Goal: Task Accomplishment & Management: Use online tool/utility

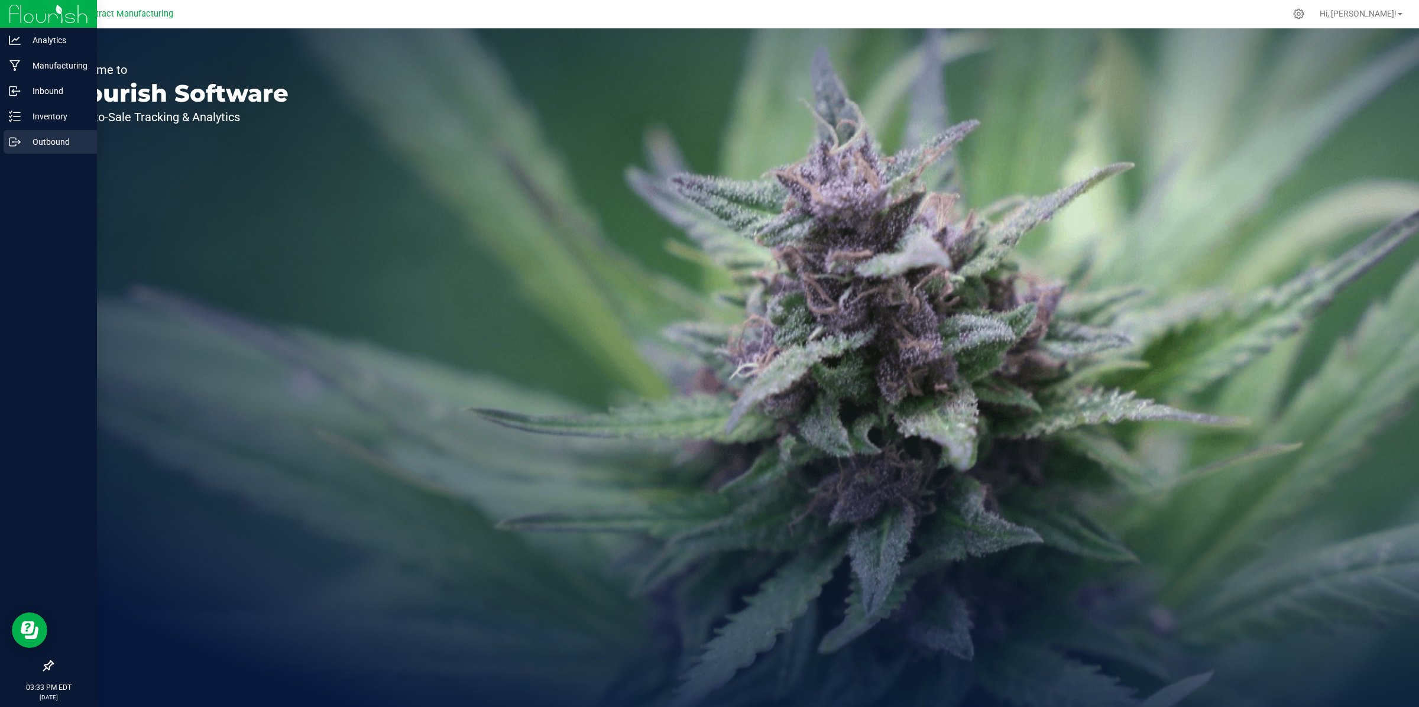
click at [21, 141] on p "Outbound" at bounding box center [56, 142] width 71 height 14
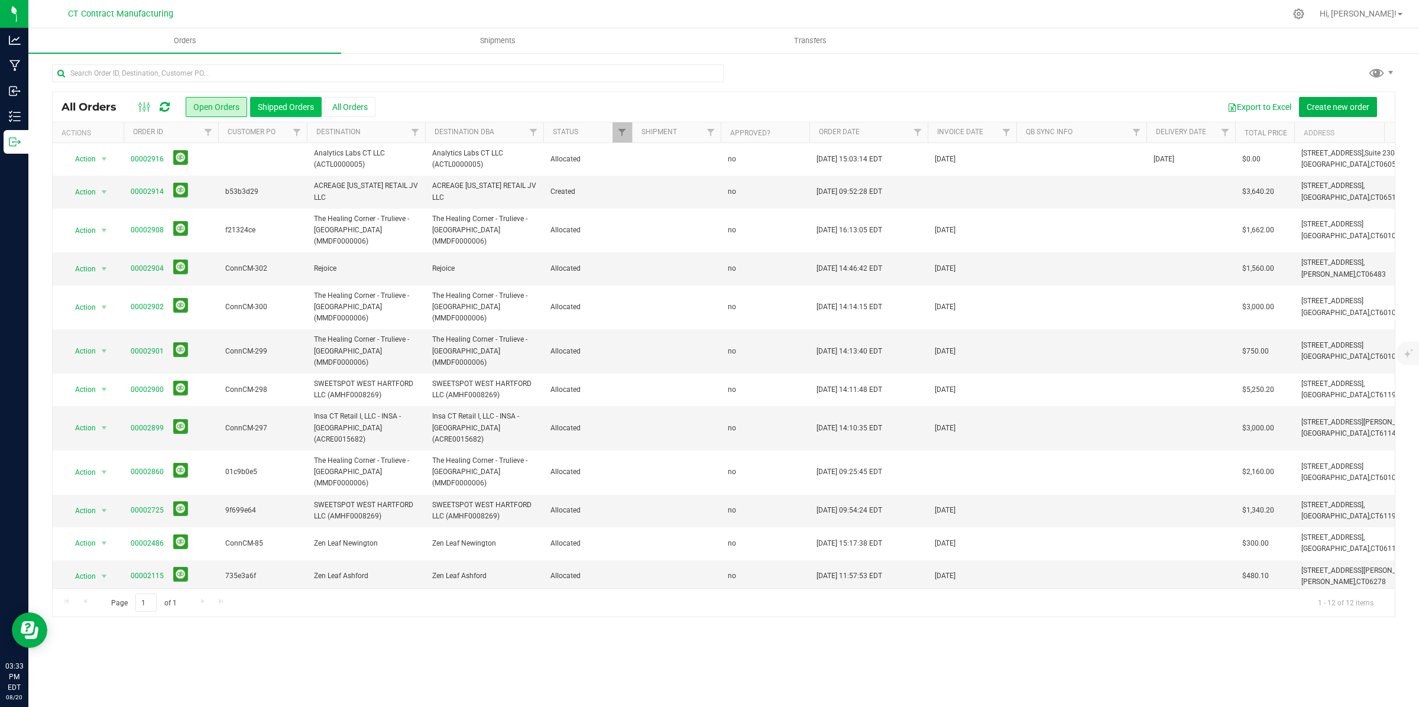
click at [288, 102] on button "Shipped Orders" at bounding box center [286, 107] width 72 height 20
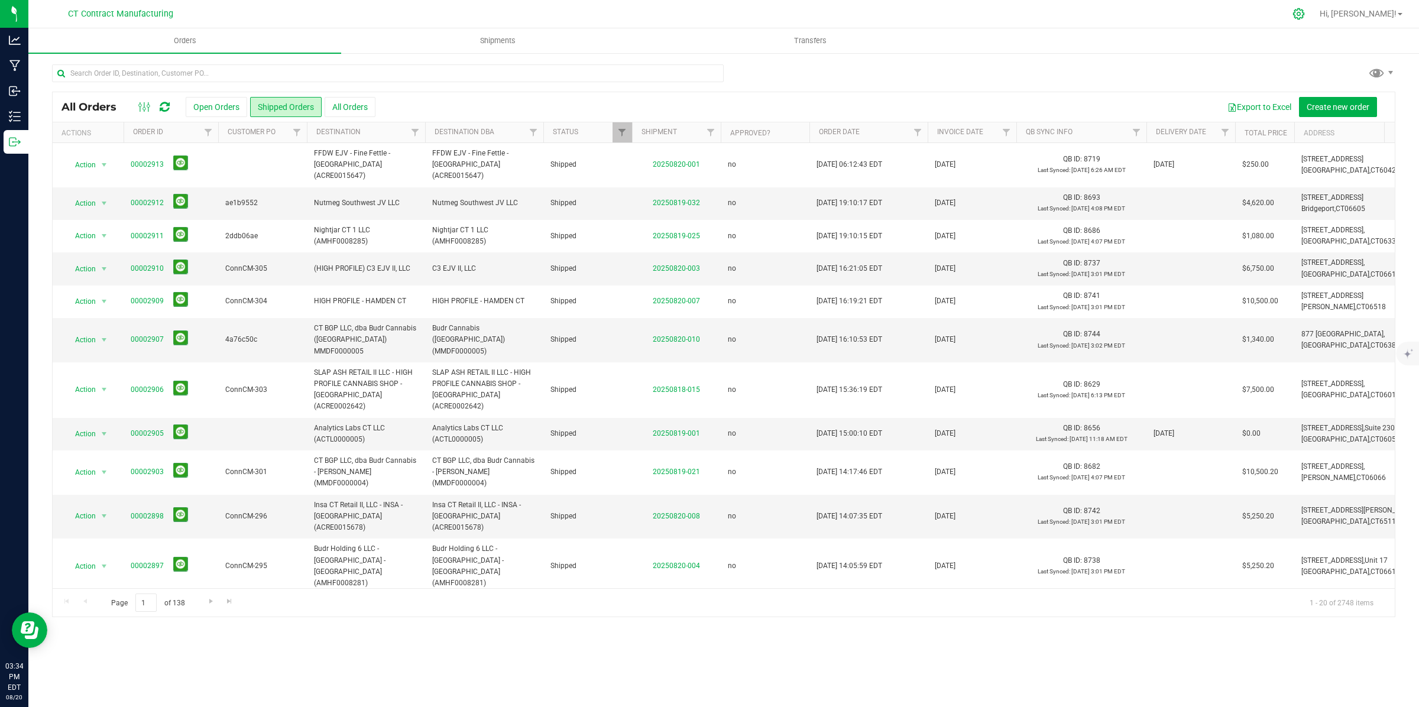
click at [1305, 10] on icon at bounding box center [1299, 14] width 12 height 12
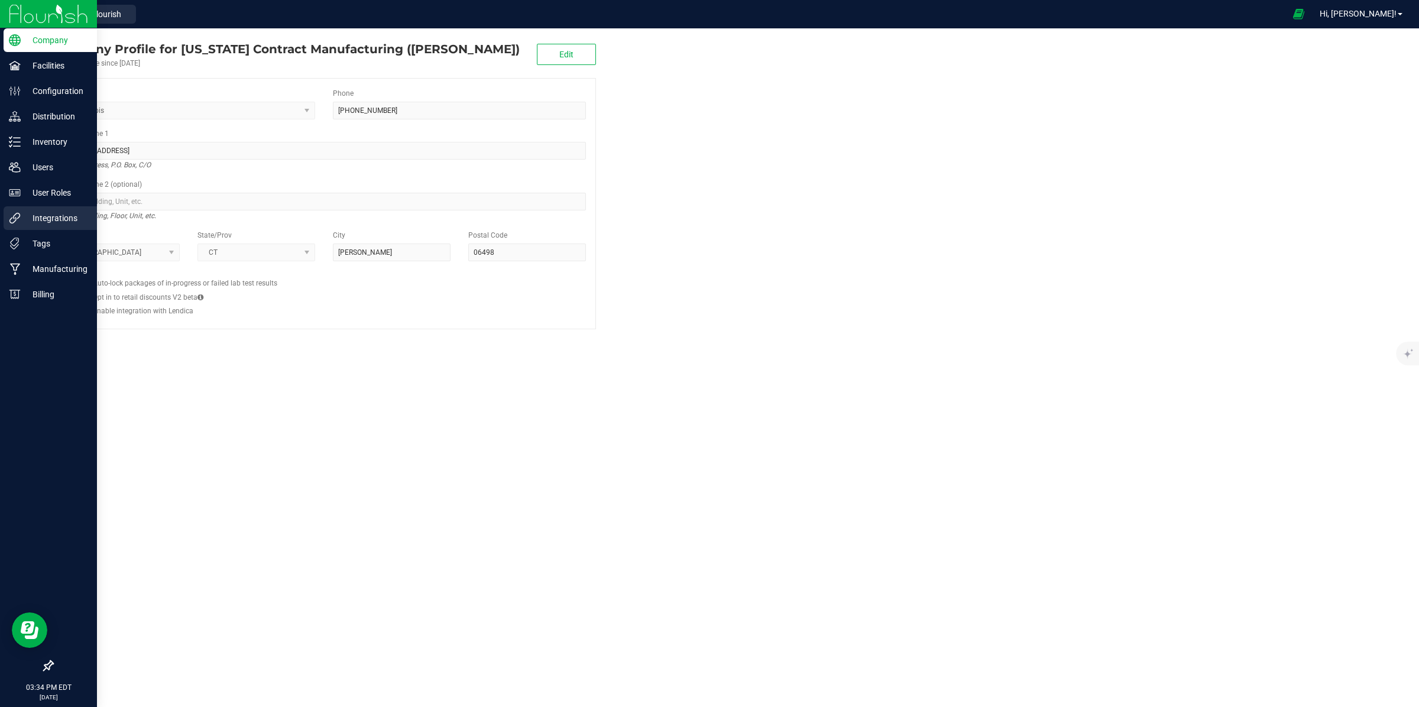
click at [44, 220] on p "Integrations" at bounding box center [56, 218] width 71 height 14
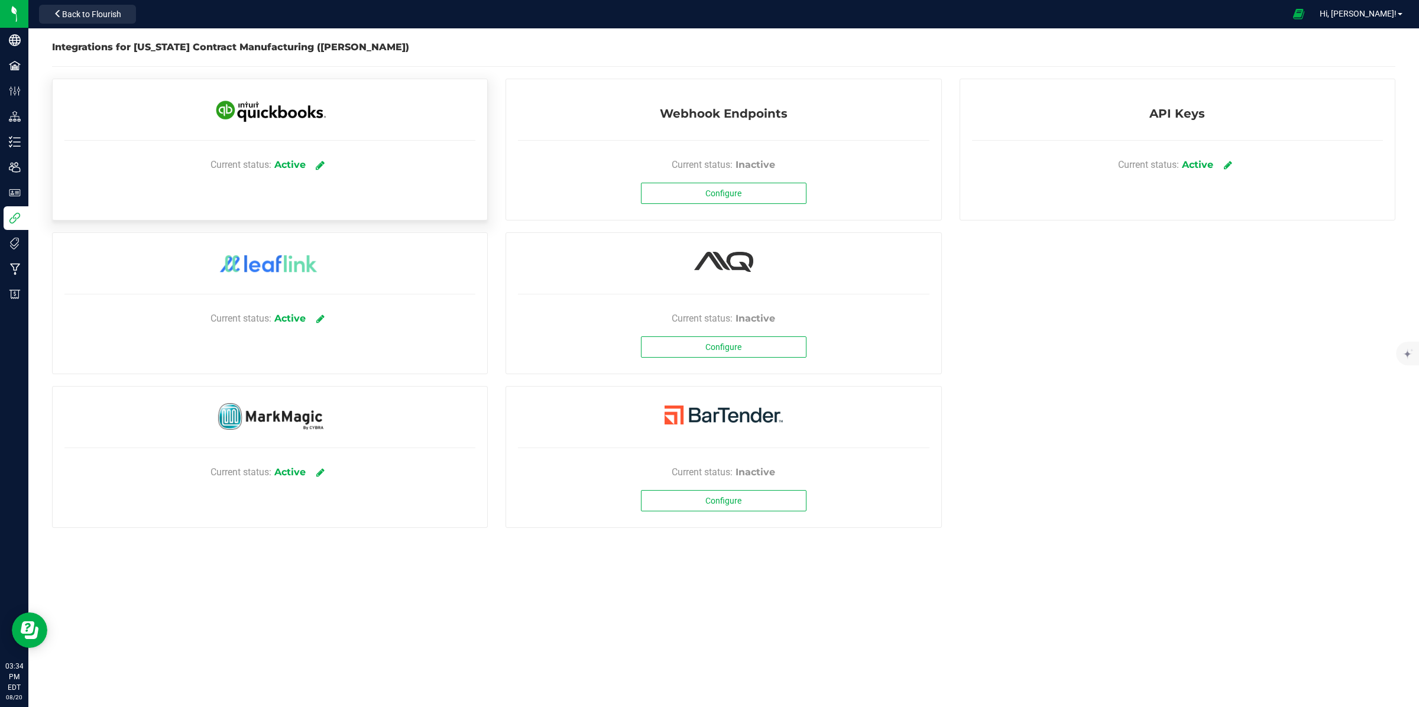
click at [322, 163] on icon at bounding box center [320, 165] width 9 height 11
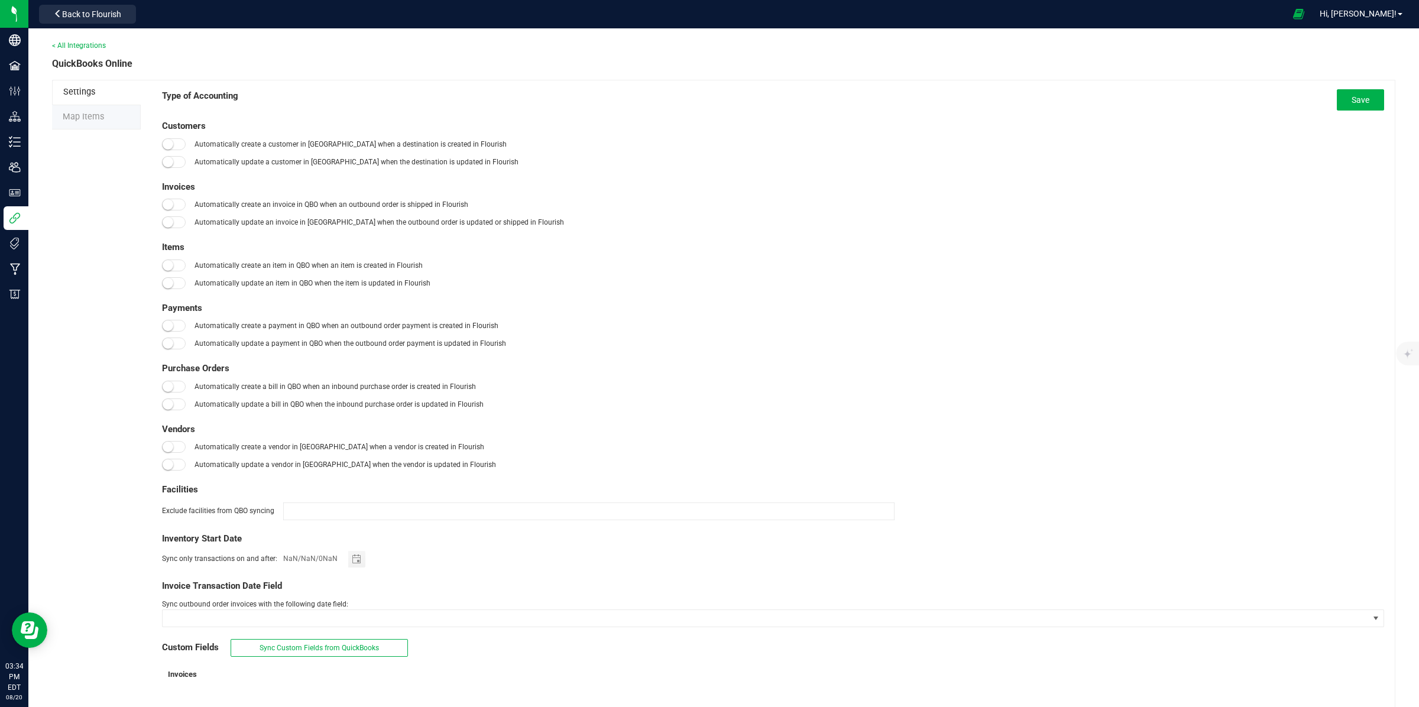
type input "[DATE]"
click at [87, 118] on span "Map Items" at bounding box center [83, 117] width 41 height 10
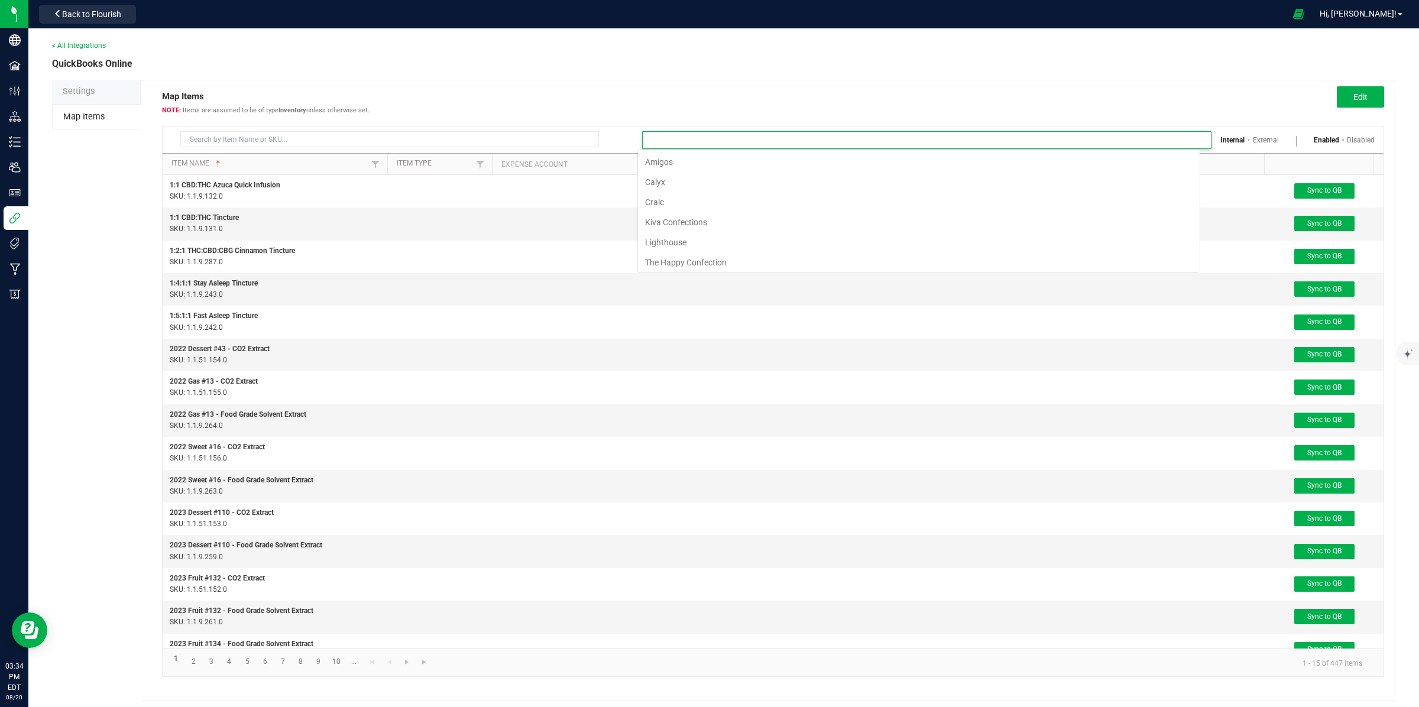
click at [733, 137] on input at bounding box center [919, 140] width 553 height 17
click at [702, 259] on li "The Happy Confection" at bounding box center [919, 262] width 562 height 20
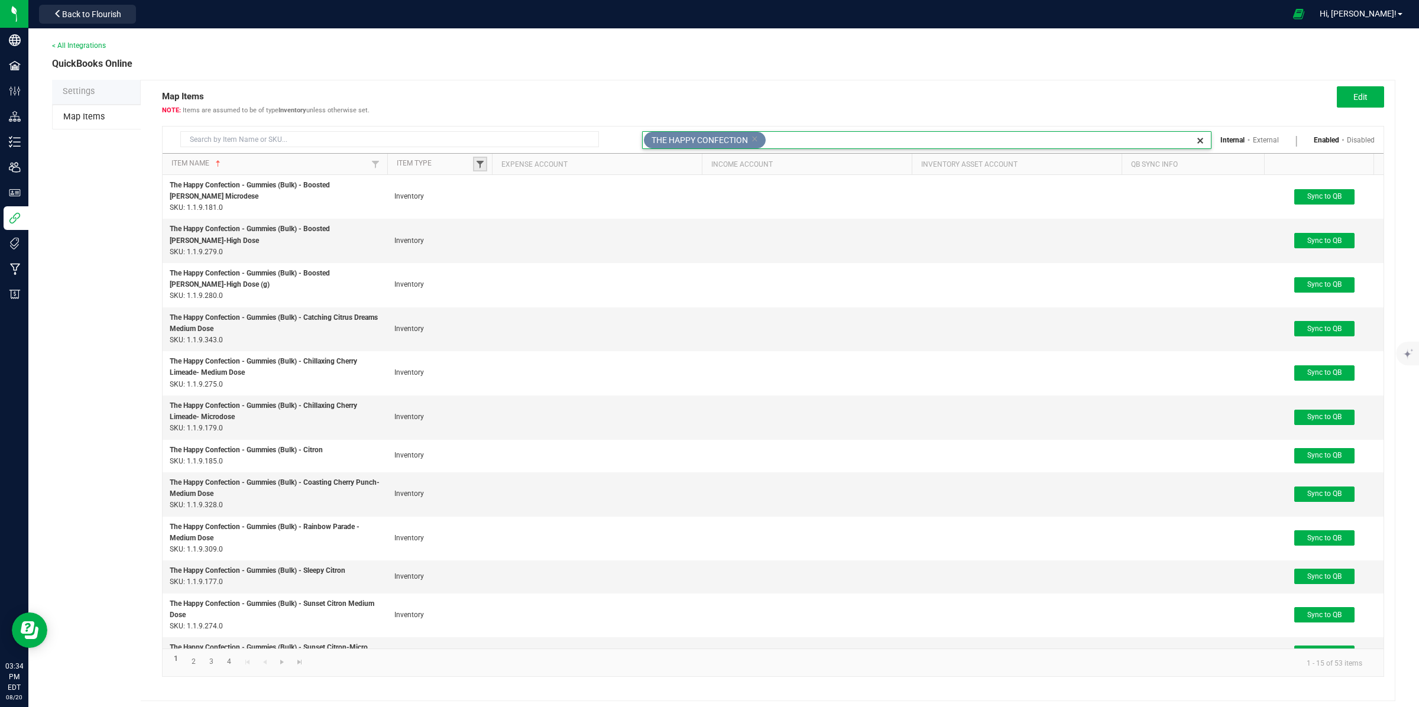
click at [478, 166] on span at bounding box center [479, 164] width 9 height 9
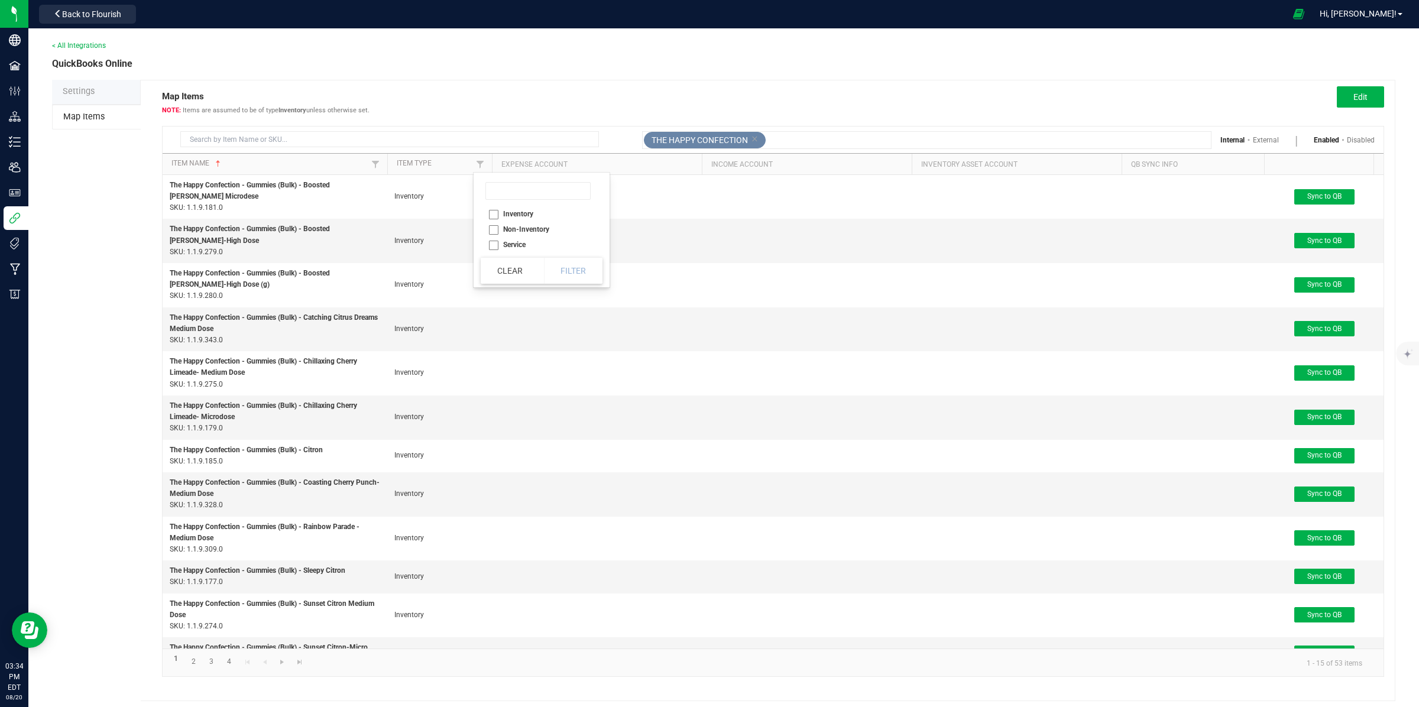
click at [494, 226] on li "Non-Inventory" at bounding box center [538, 229] width 115 height 15
checkbox input "true"
click at [569, 273] on button "Filter" at bounding box center [573, 271] width 59 height 26
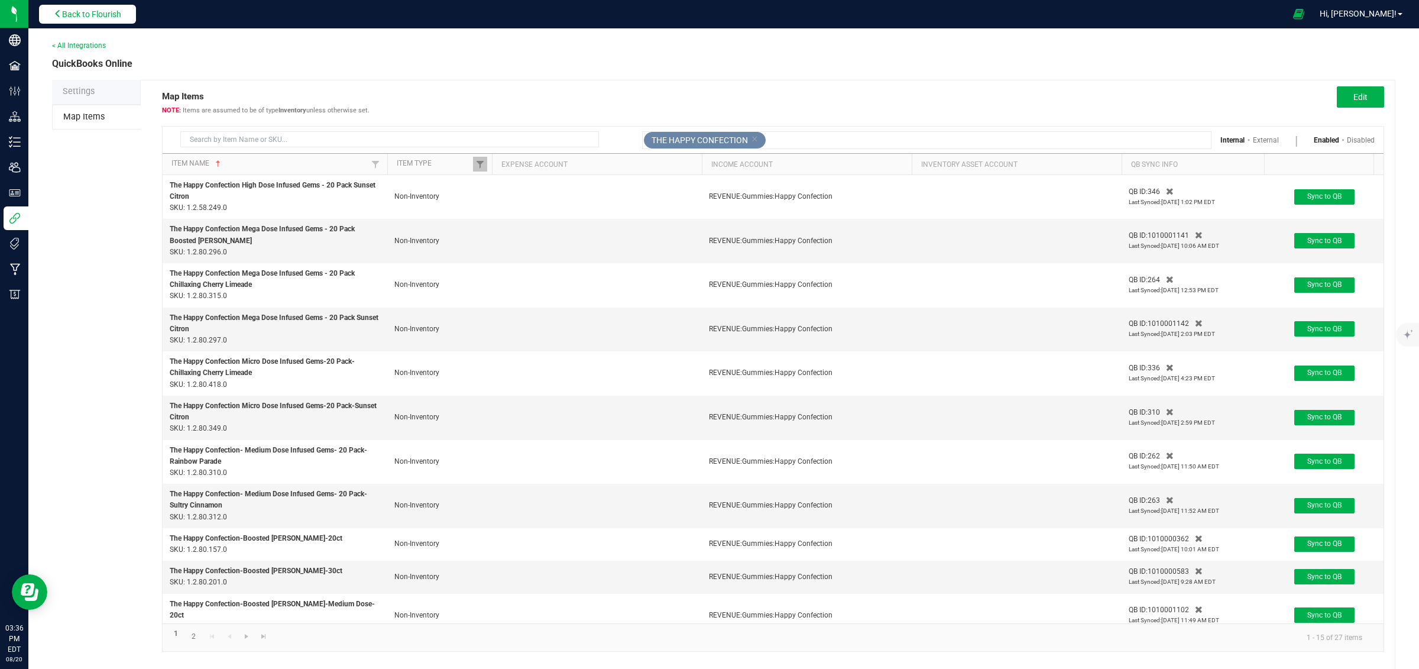
click at [103, 12] on span "Back to Flourish" at bounding box center [91, 13] width 59 height 9
